Goal: Task Accomplishment & Management: Use online tool/utility

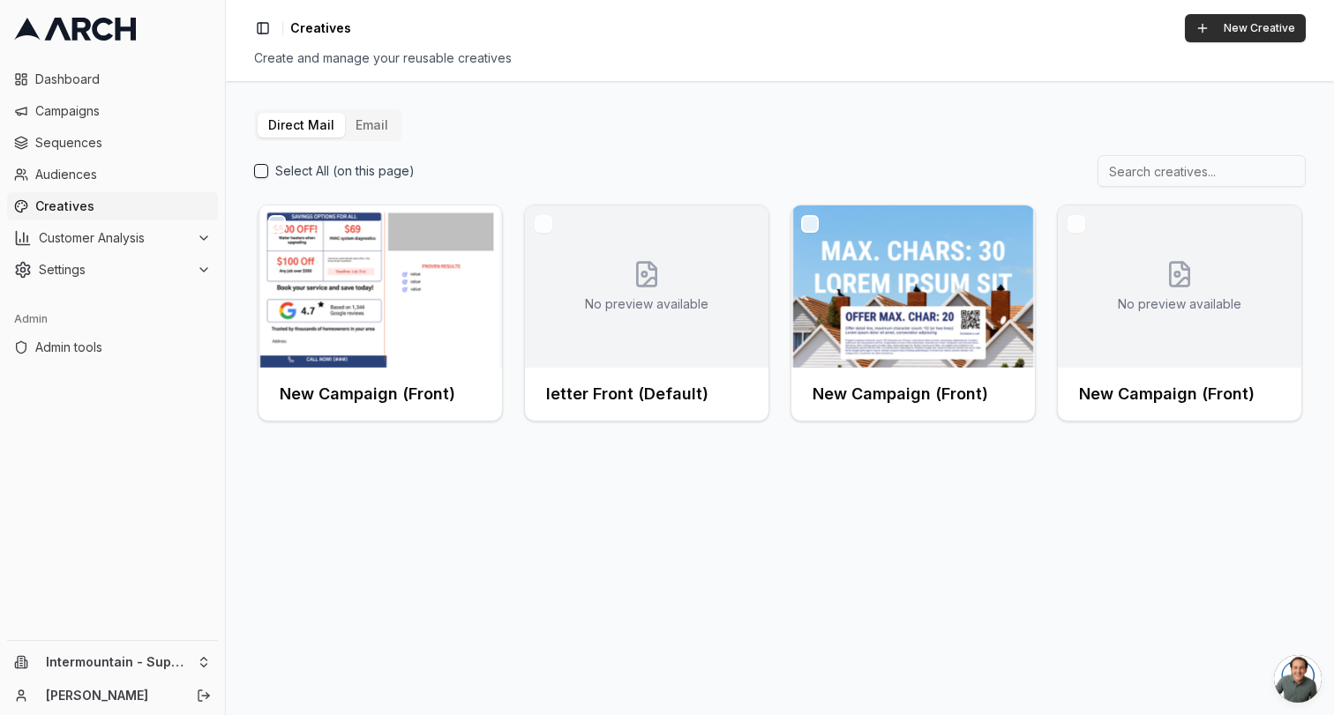
click at [1219, 27] on button "New Creative" at bounding box center [1245, 28] width 121 height 28
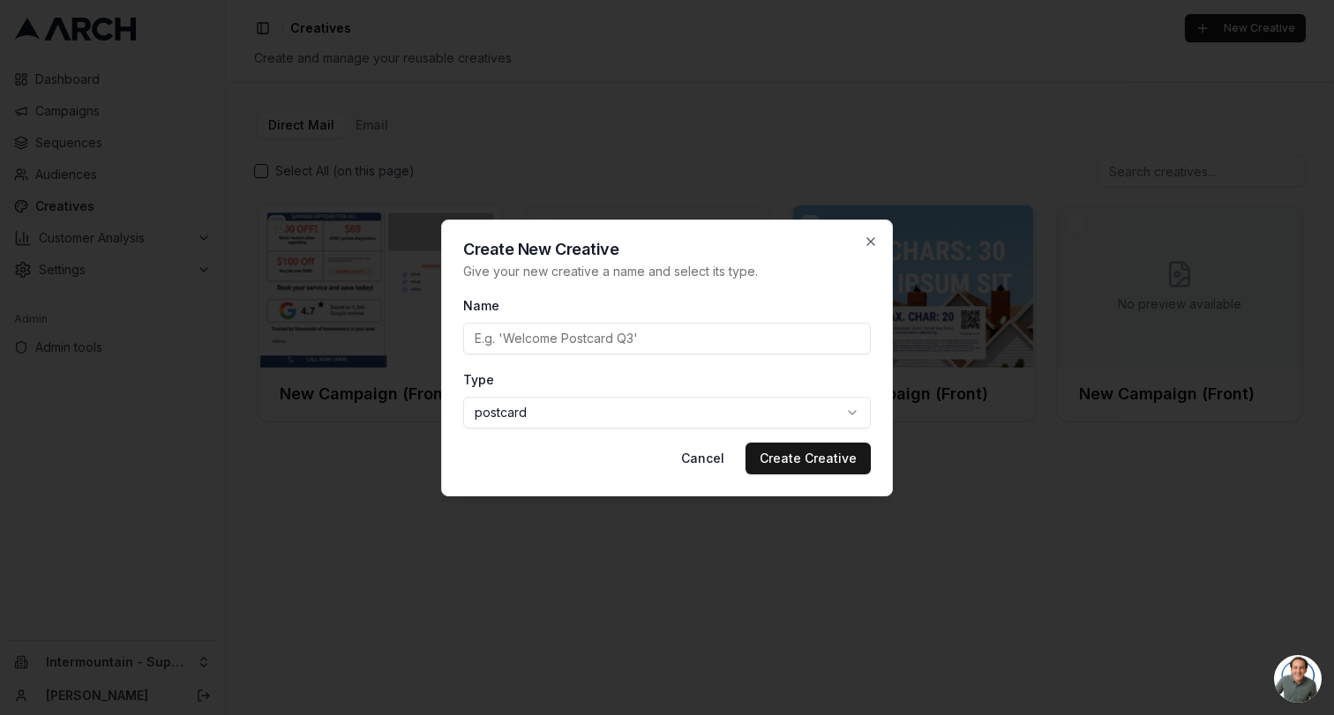
click at [566, 97] on div at bounding box center [667, 357] width 1334 height 715
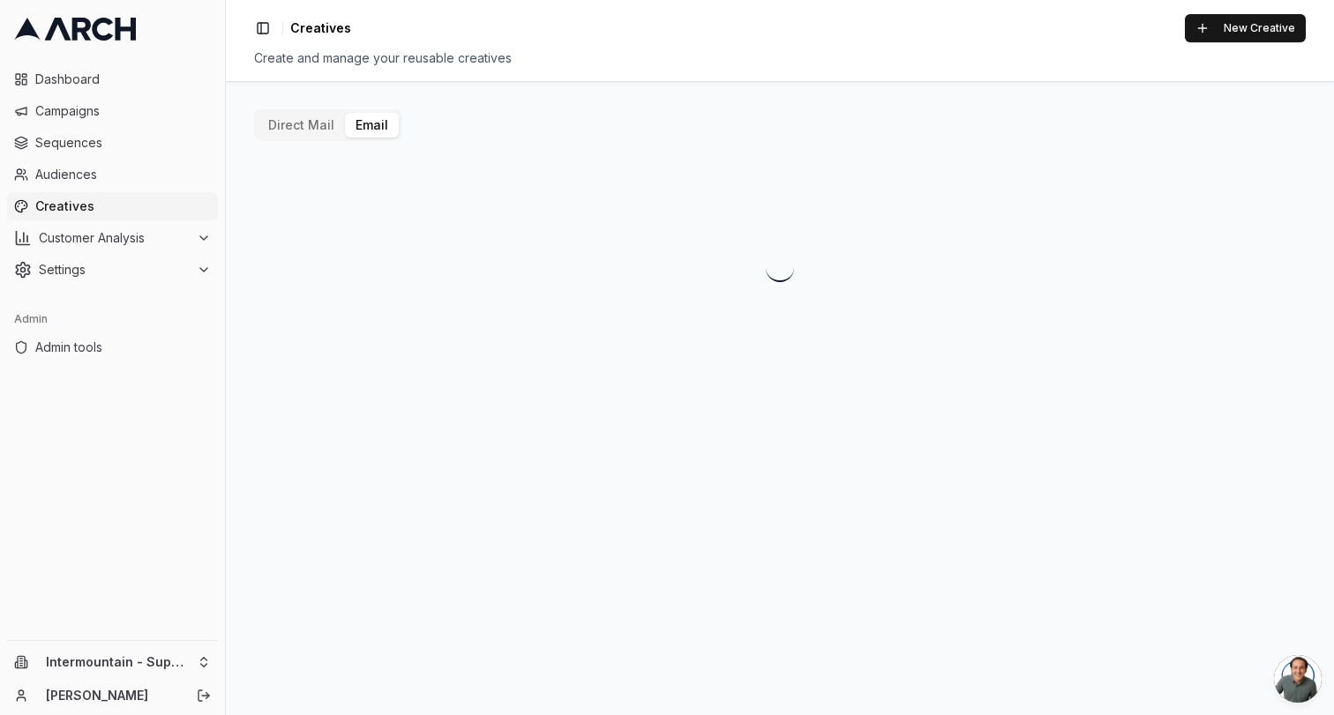
click at [379, 120] on button "Email" at bounding box center [372, 125] width 54 height 25
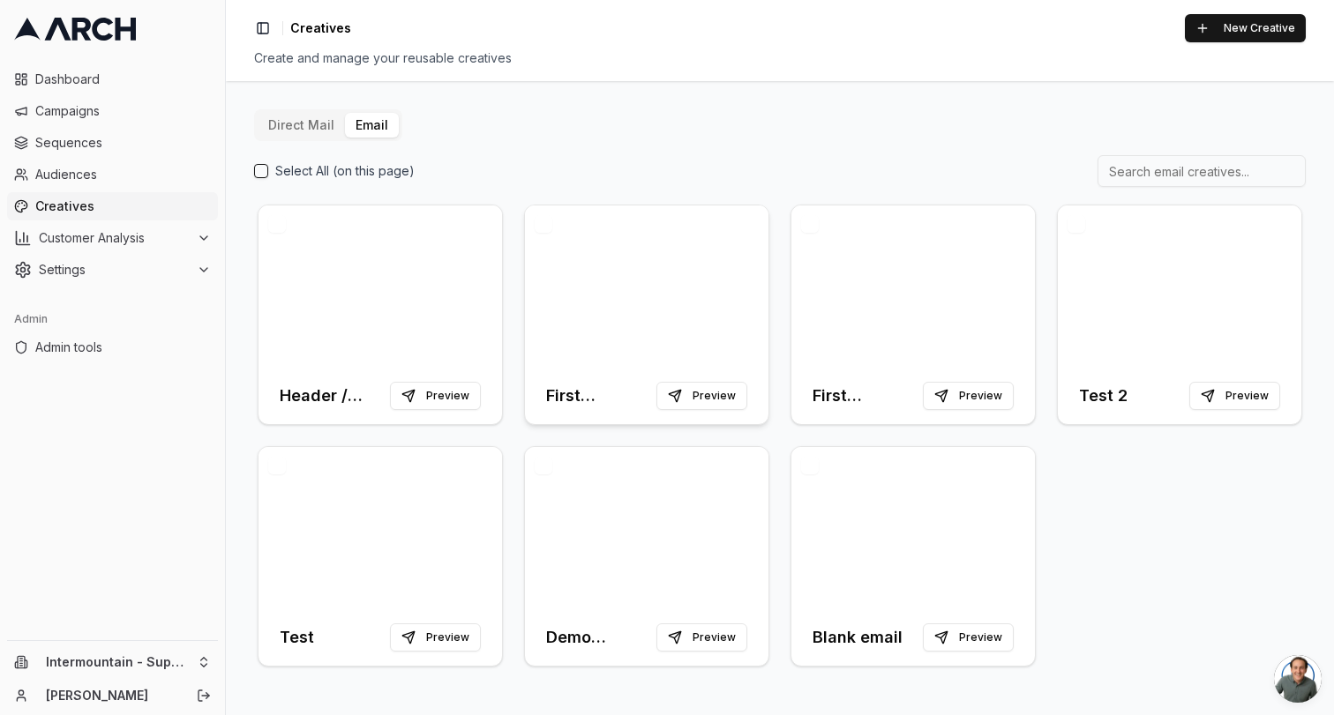
click at [610, 264] on div at bounding box center [646, 287] width 243 height 162
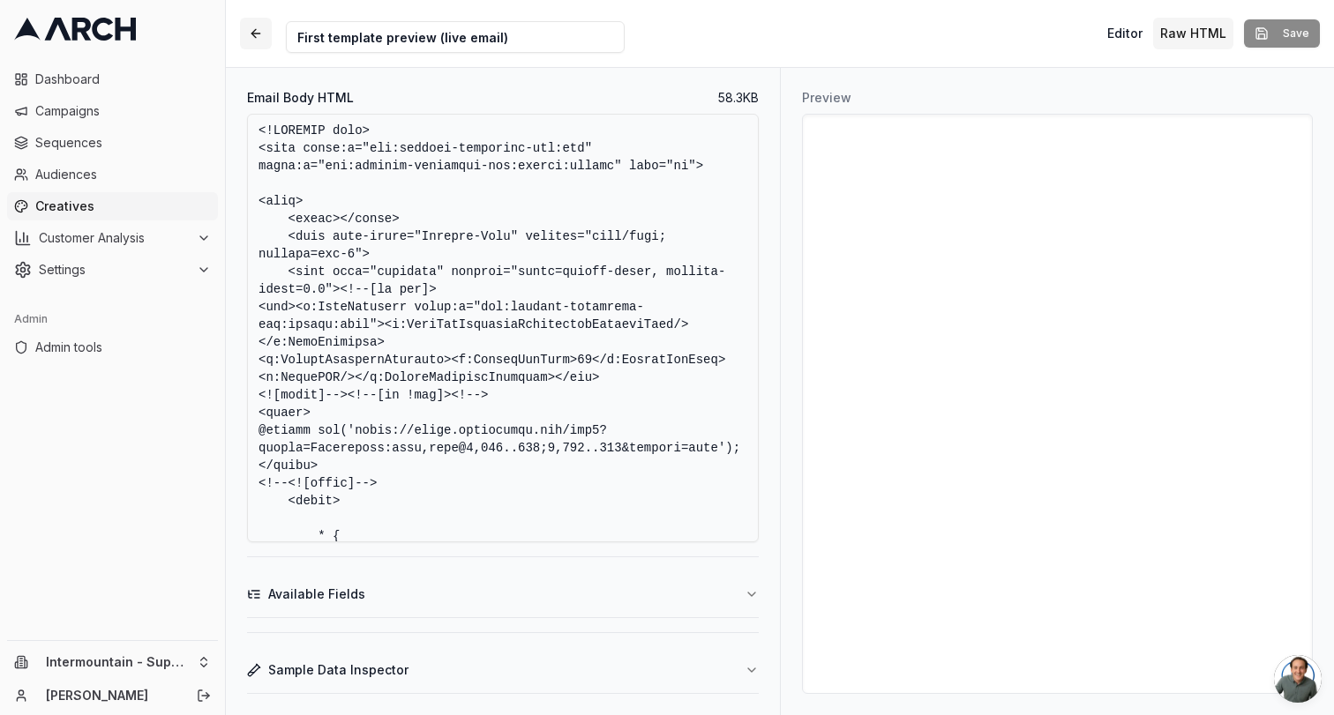
click at [253, 28] on button "button" at bounding box center [256, 34] width 32 height 32
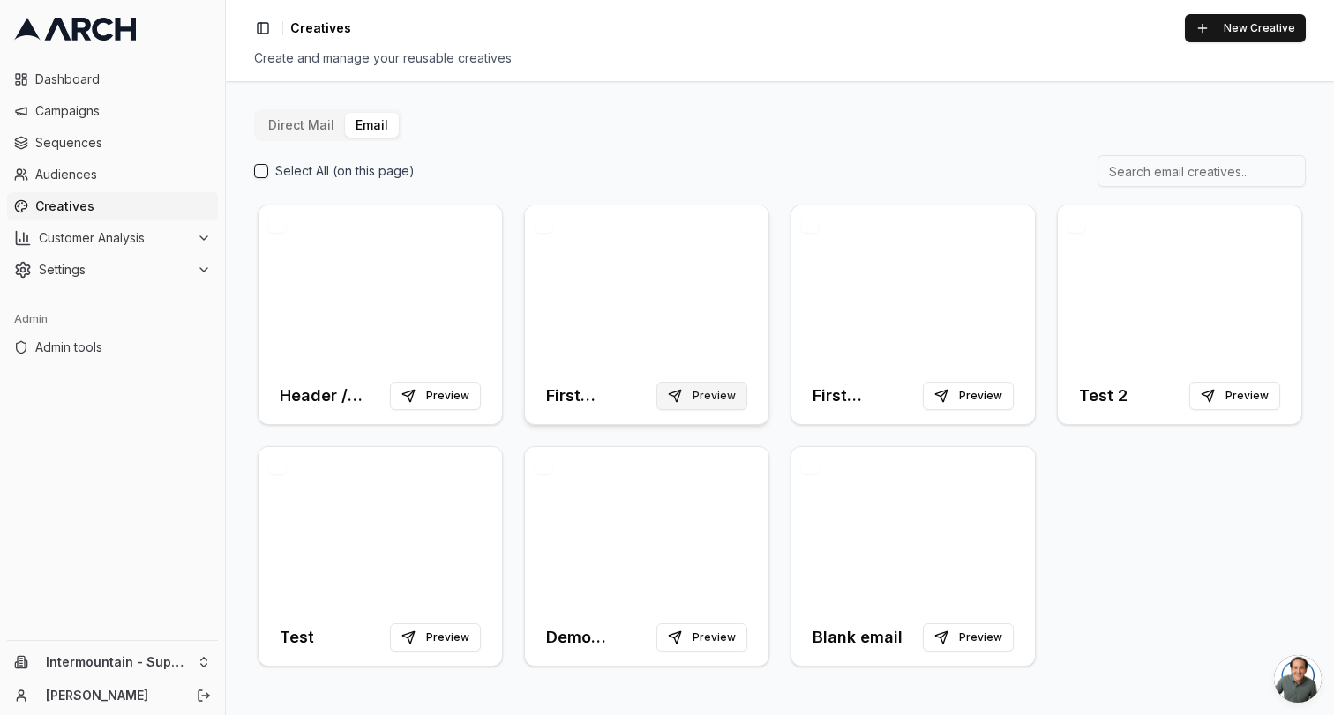
click at [691, 391] on button "Preview" at bounding box center [701, 396] width 91 height 28
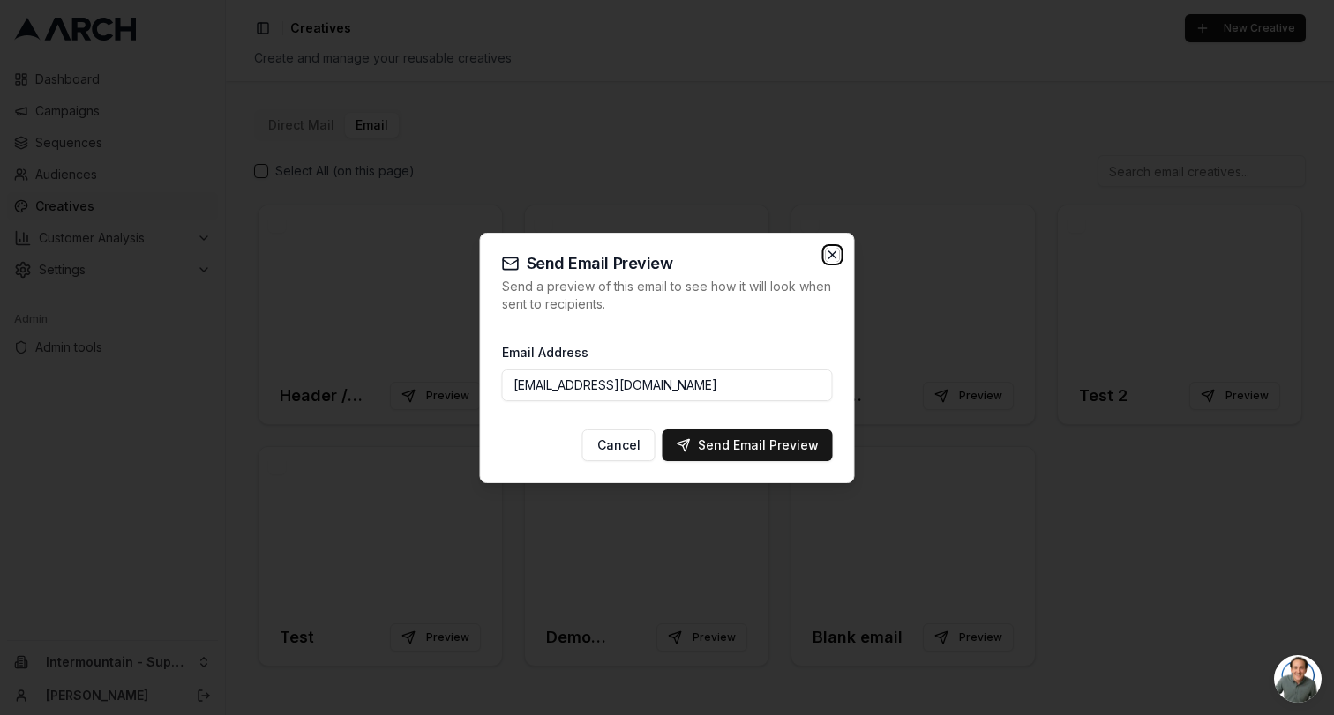
click at [829, 254] on icon "button" at bounding box center [833, 255] width 14 height 14
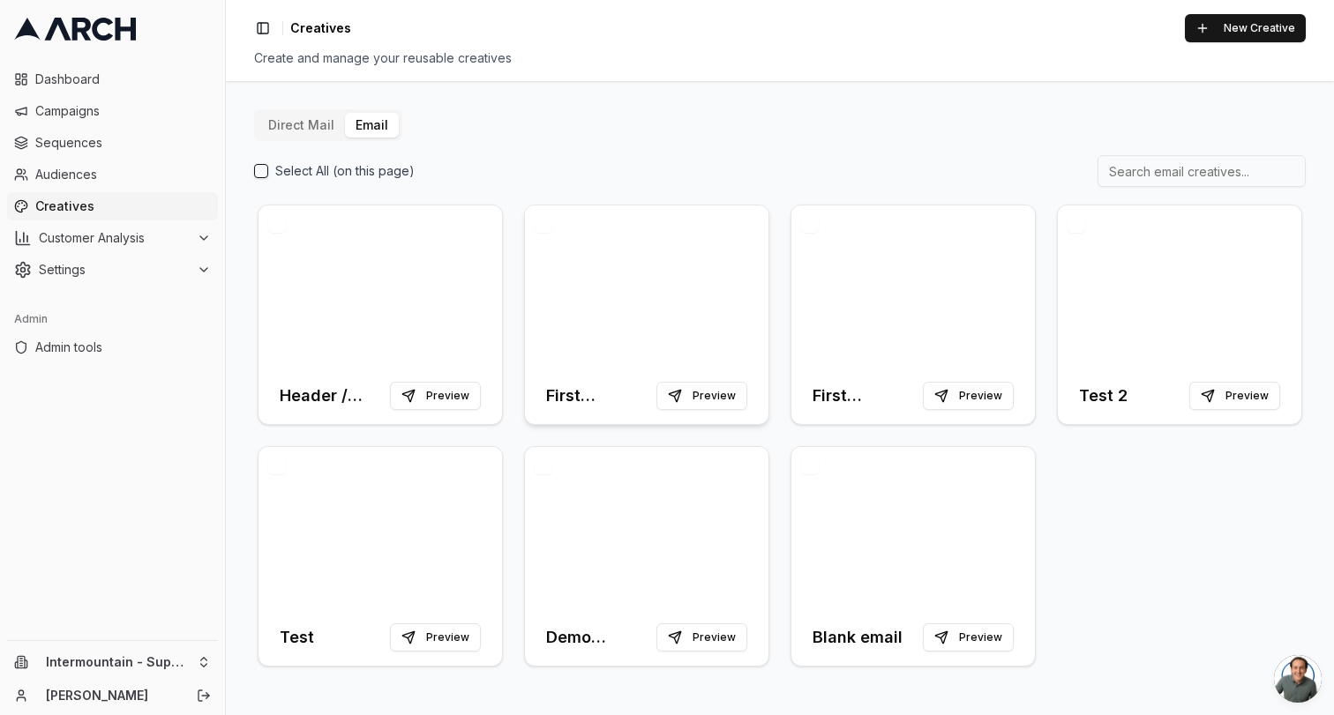
click at [584, 393] on h3 "First template preview (live email)" at bounding box center [597, 396] width 103 height 25
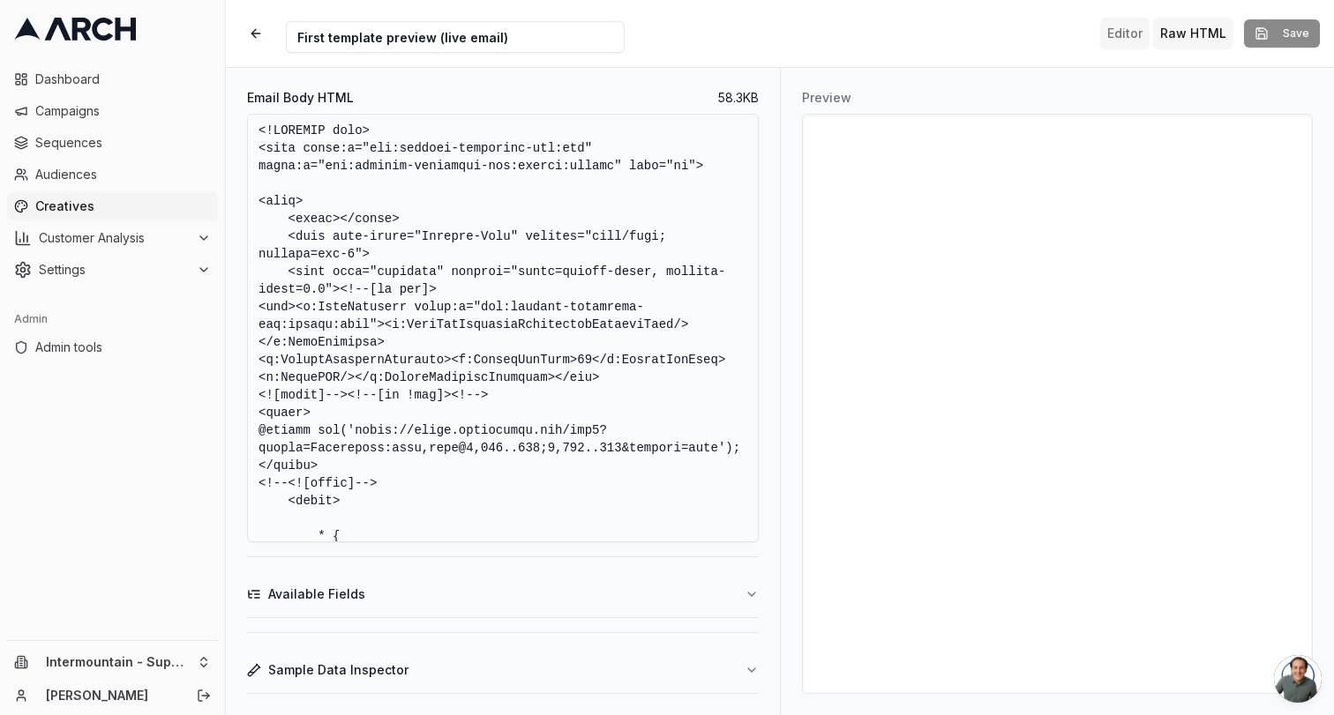
click at [1131, 19] on button "Editor" at bounding box center [1124, 34] width 49 height 32
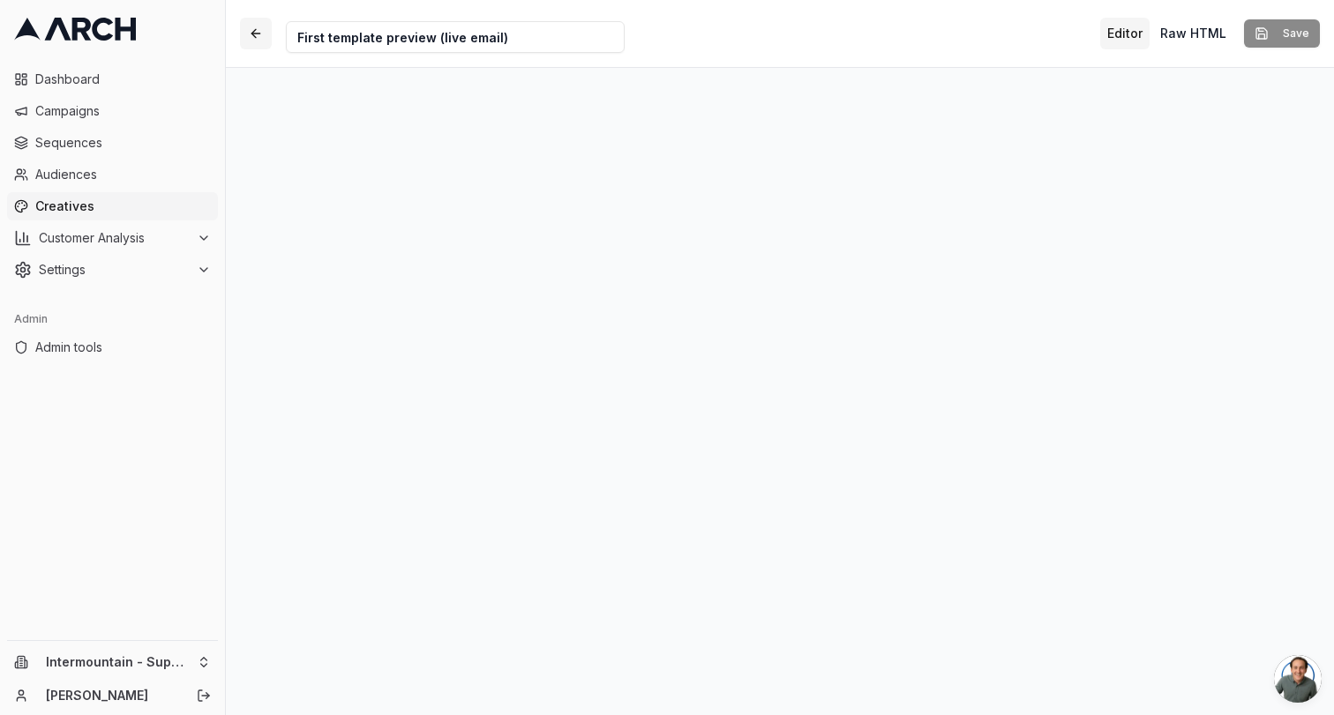
click at [259, 26] on button "button" at bounding box center [256, 34] width 32 height 32
